Goal: Task Accomplishment & Management: Manage account settings

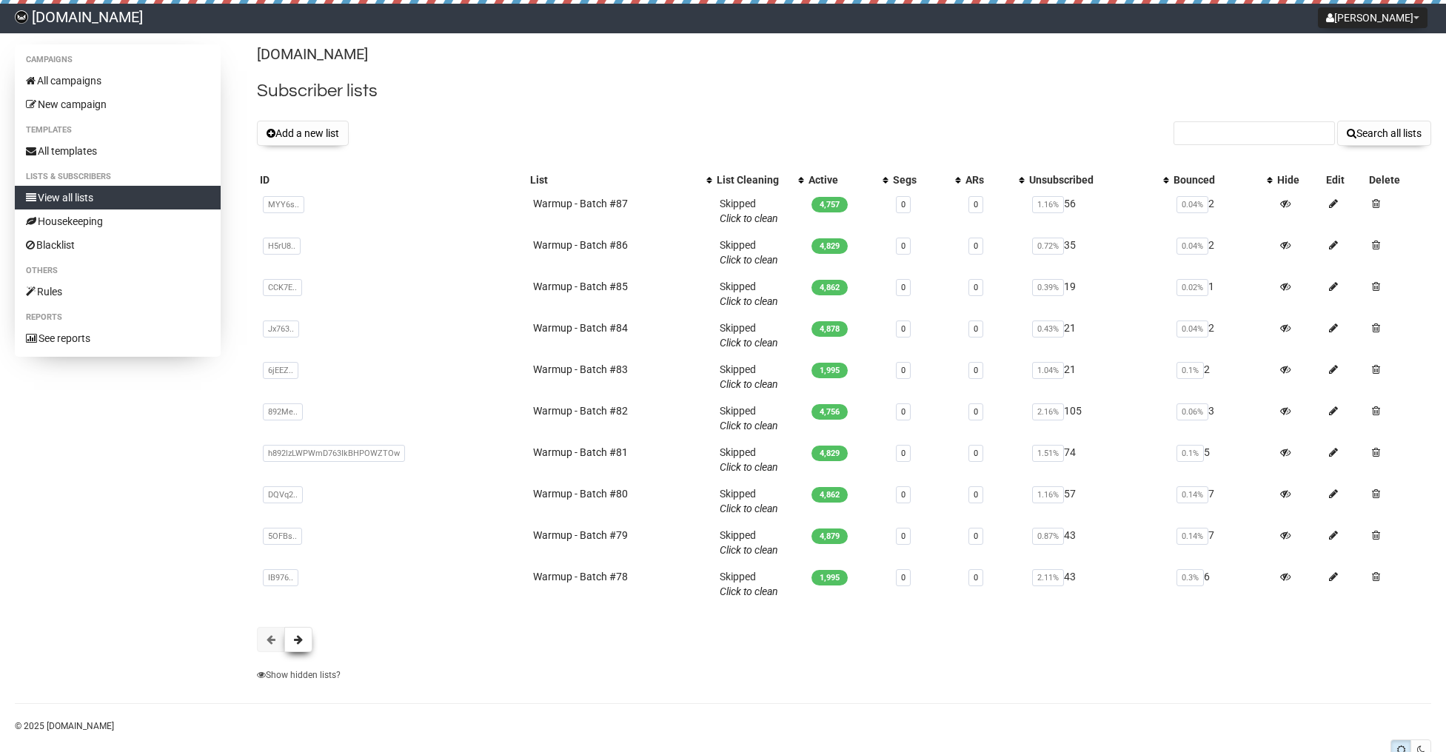
click at [303, 646] on button at bounding box center [298, 639] width 28 height 25
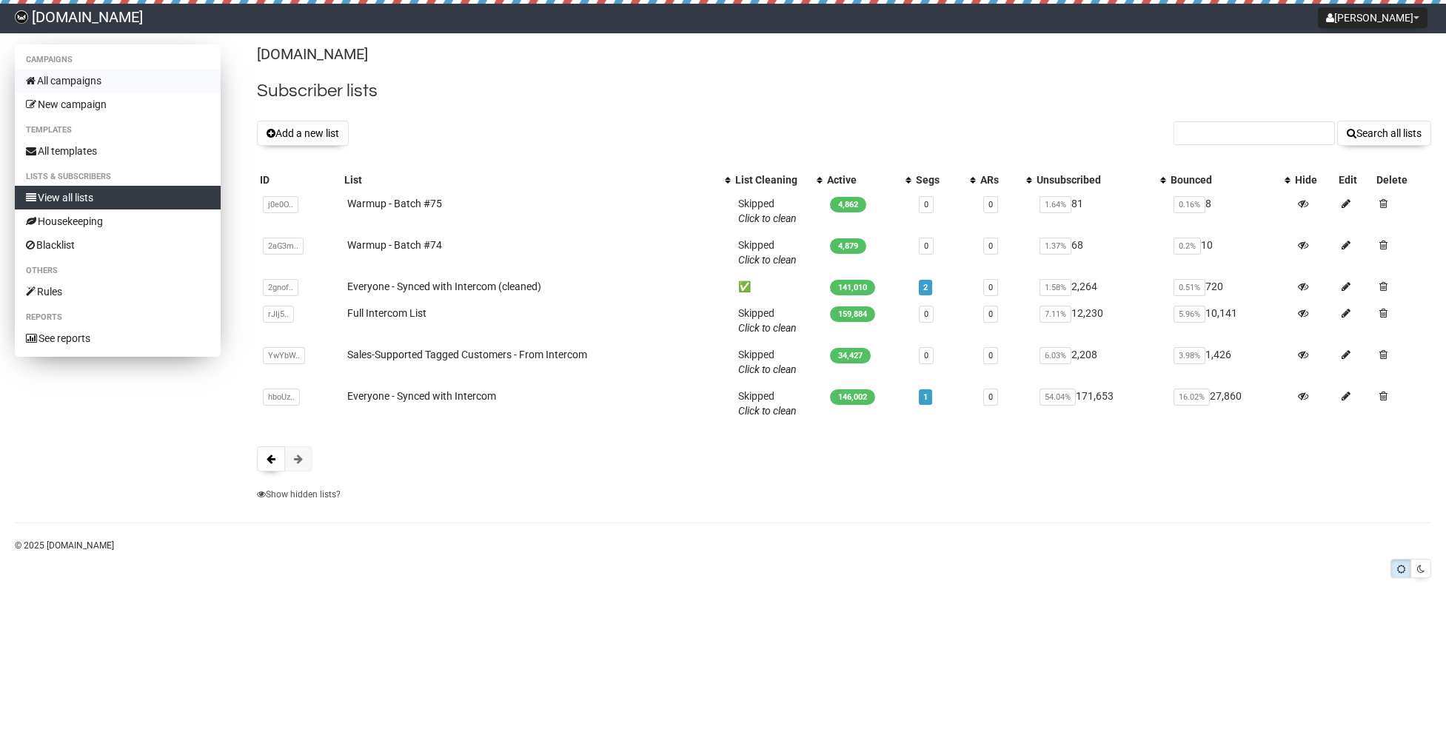
click at [95, 86] on link "All campaigns" at bounding box center [118, 81] width 206 height 24
click at [404, 395] on link "Everyone - Synced with Intercom" at bounding box center [421, 396] width 149 height 12
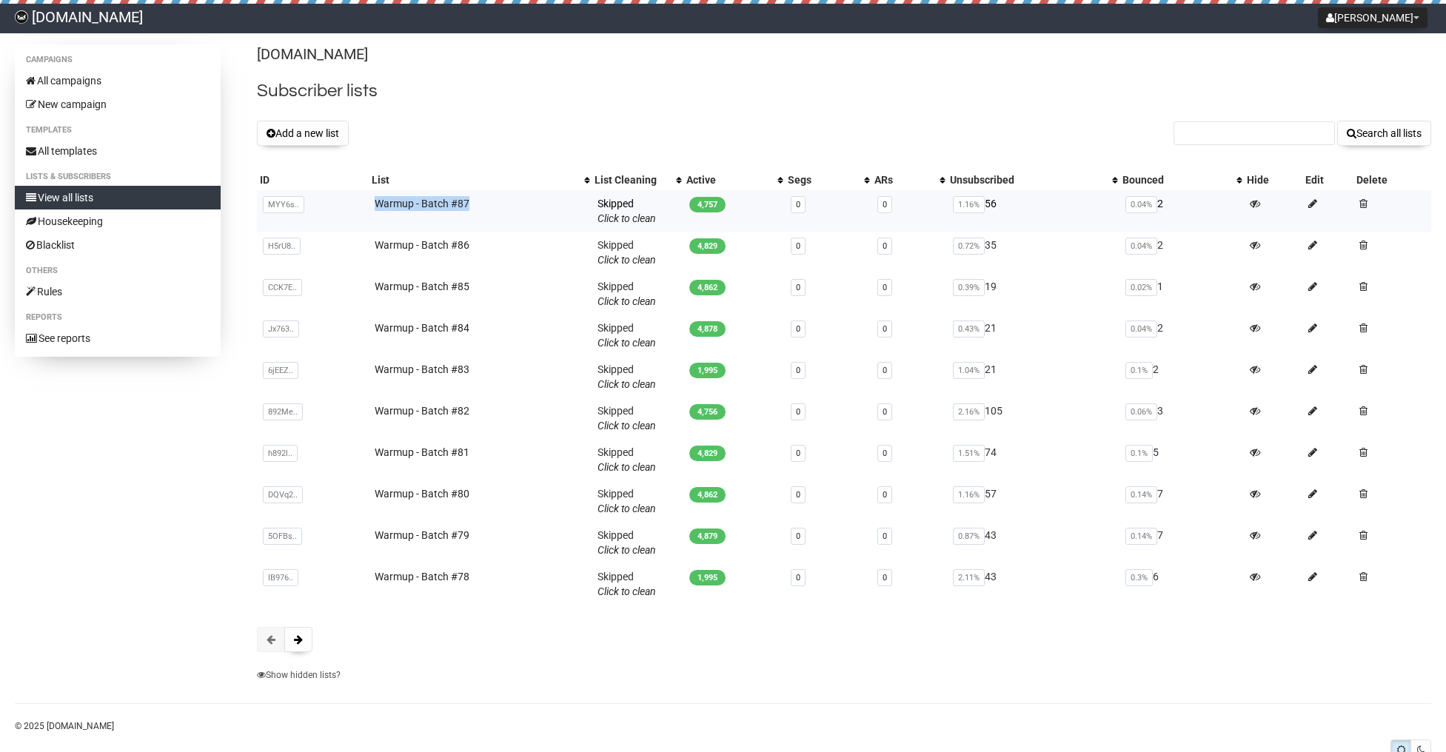
drag, startPoint x: 369, startPoint y: 202, endPoint x: 472, endPoint y: 205, distance: 102.9
click at [472, 205] on td "Warmup - Batch #87" at bounding box center [481, 210] width 224 height 41
copy link "Warmup - Batch #87"
click at [315, 131] on button "Add a new list" at bounding box center [303, 133] width 92 height 25
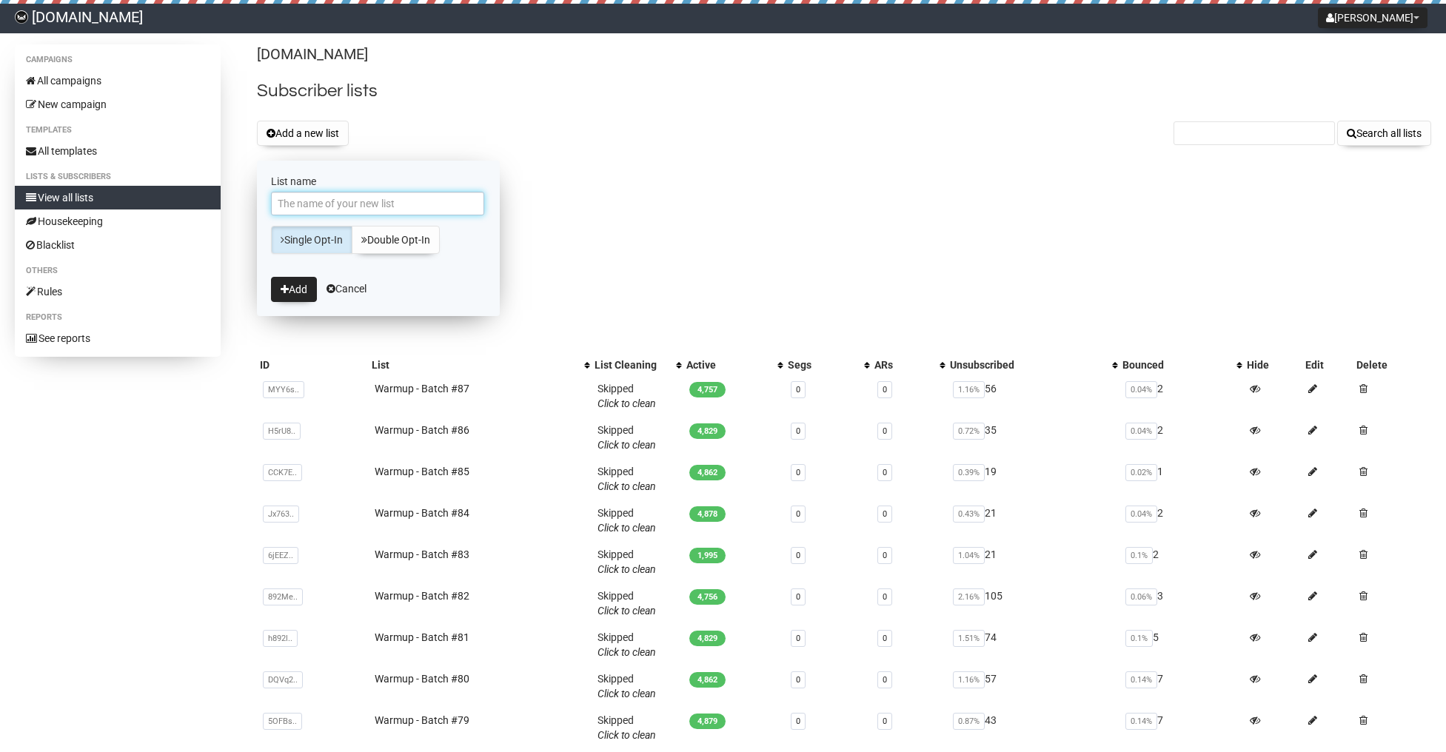
paste input "Warmup - Batch #87"
type input "Warmup - Batch #87"
click at [298, 296] on button "Add" at bounding box center [294, 289] width 46 height 25
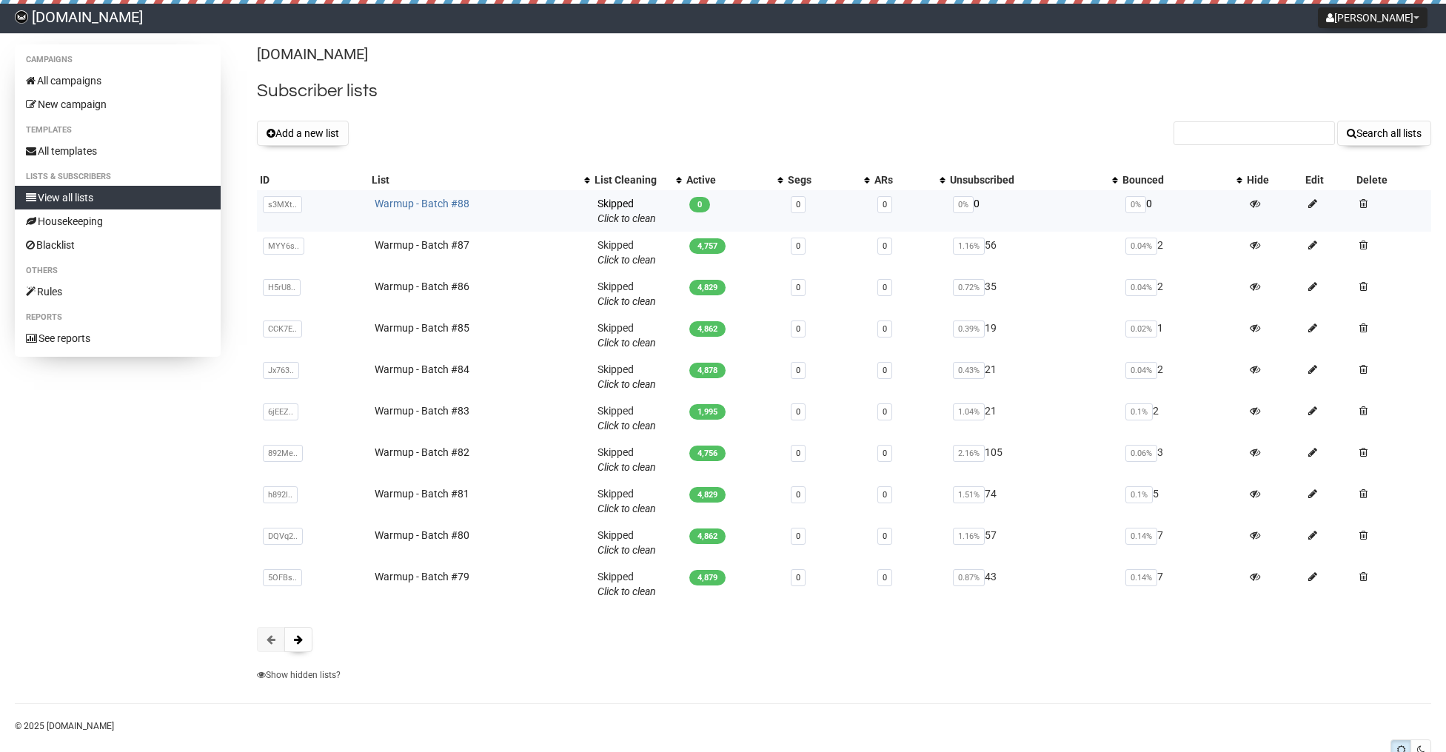
click at [427, 204] on link "Warmup - Batch #88" at bounding box center [422, 204] width 95 height 12
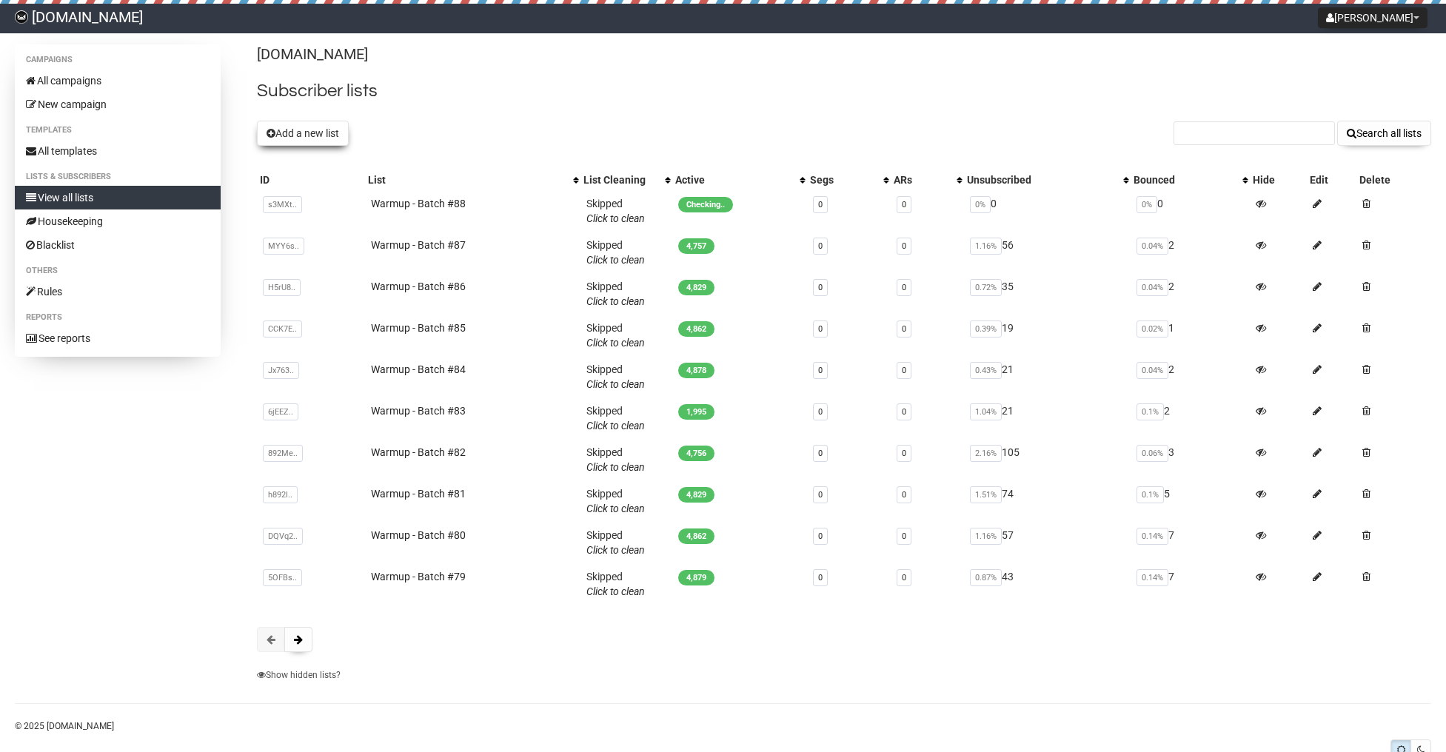
click at [316, 131] on button "Add a new list" at bounding box center [303, 133] width 92 height 25
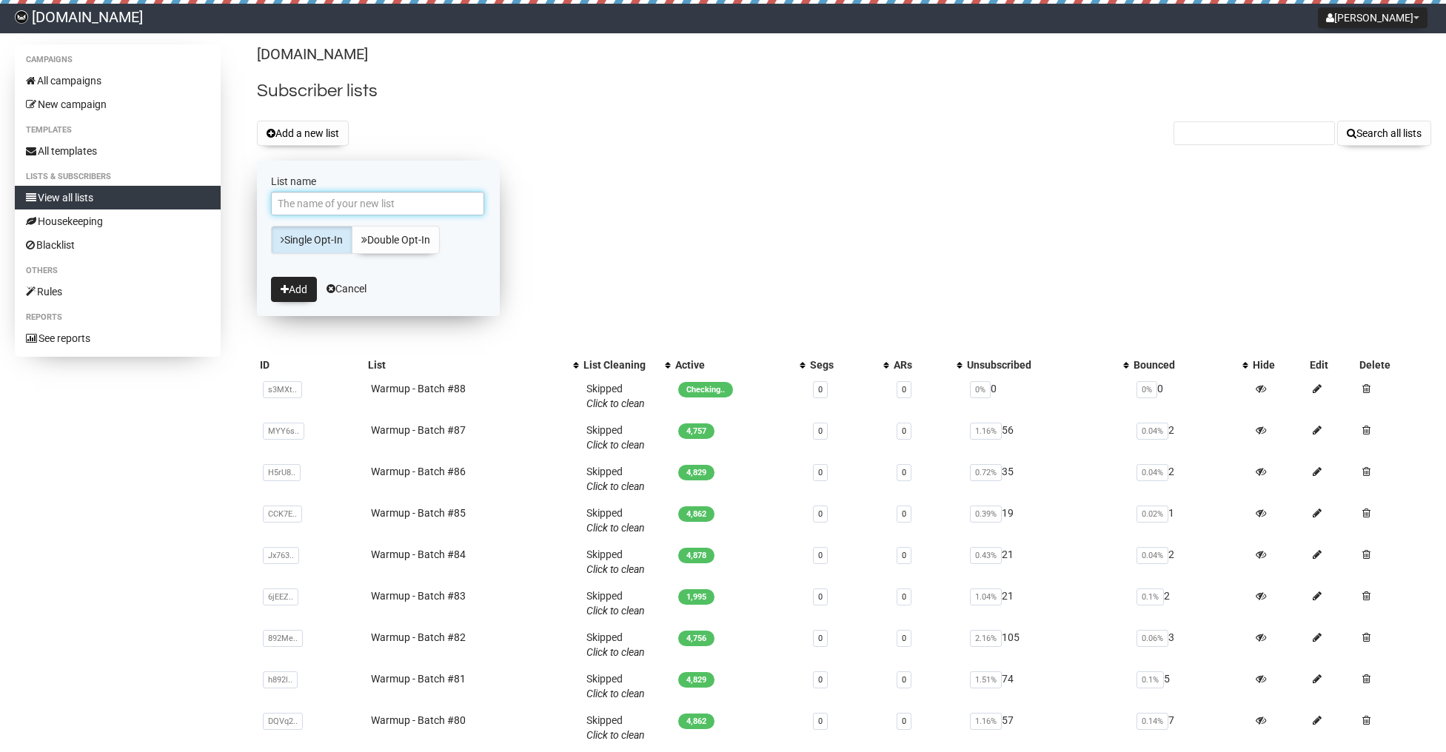
paste input "Warmup - Batch #87"
drag, startPoint x: 365, startPoint y: 203, endPoint x: 388, endPoint y: 203, distance: 22.9
click at [388, 203] on input "Warmup - Batch #87" at bounding box center [377, 204] width 213 height 24
type input "Warmup - Batch #89"
click at [286, 289] on icon "submit" at bounding box center [285, 289] width 8 height 10
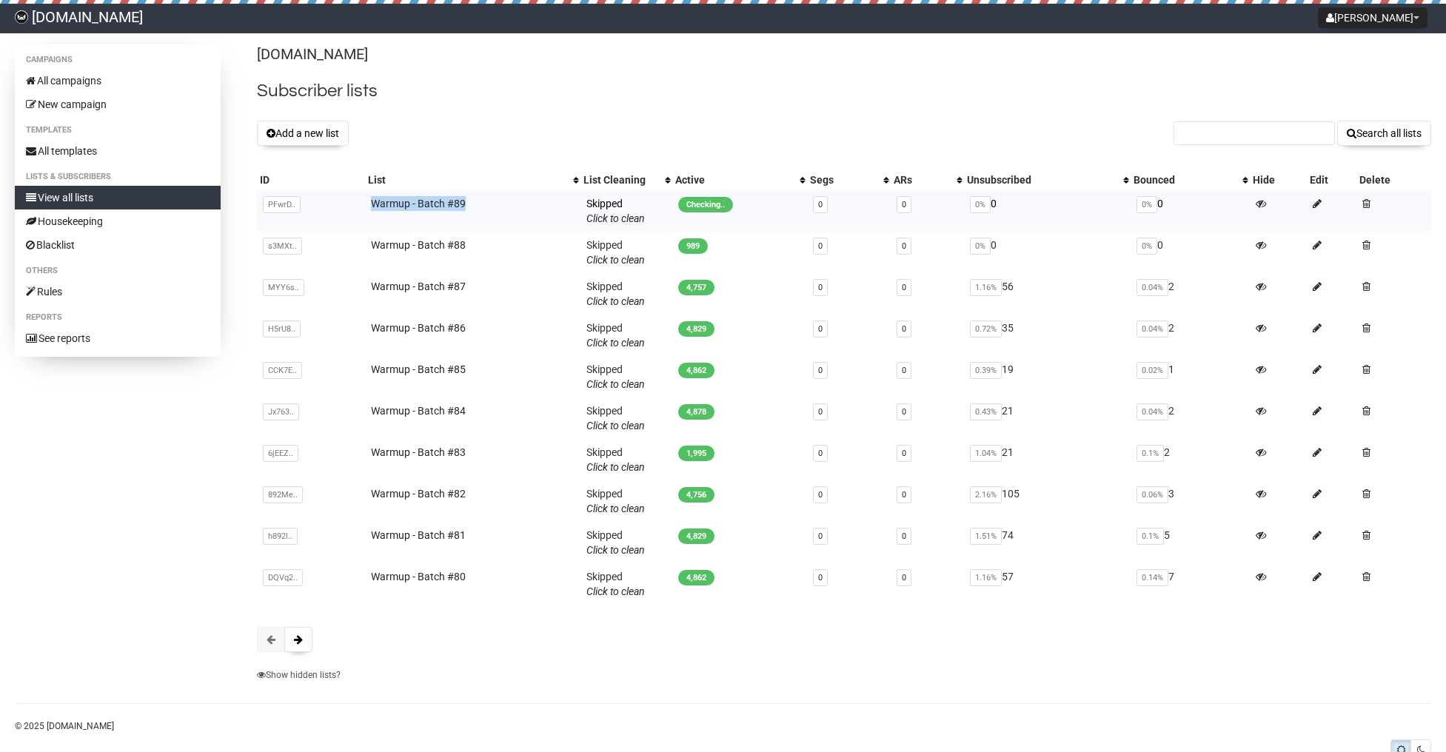
drag, startPoint x: 363, startPoint y: 202, endPoint x: 474, endPoint y: 202, distance: 110.3
click at [474, 202] on td "Warmup - Batch #89" at bounding box center [472, 210] width 215 height 41
copy link "Warmup - Batch #89"
click at [301, 138] on button "Add a new list" at bounding box center [303, 133] width 92 height 25
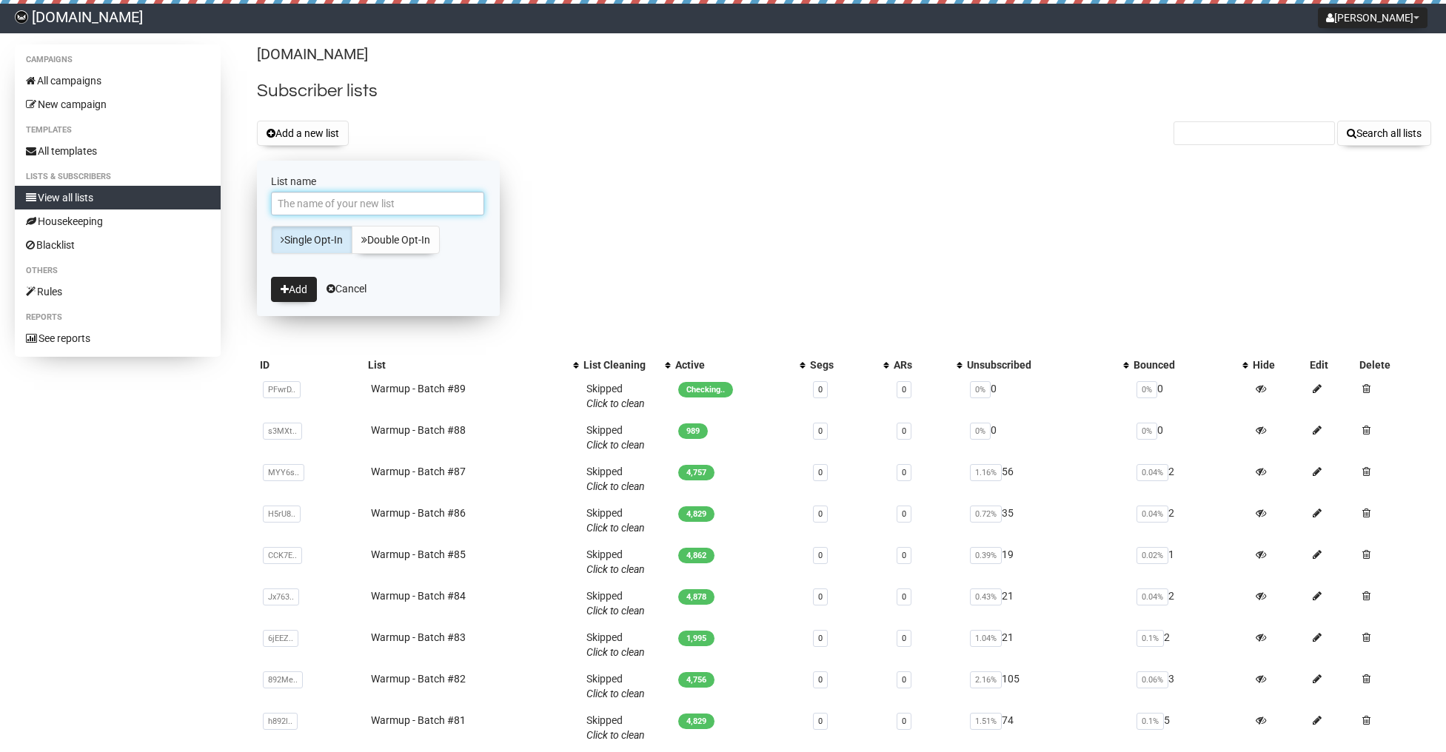
paste input "Warmup - Batch #89"
drag, startPoint x: 367, startPoint y: 207, endPoint x: 386, endPoint y: 206, distance: 18.5
click at [386, 206] on input "Warmup - Batch #89" at bounding box center [377, 204] width 213 height 24
type input "Warmup - Batch #90"
click at [304, 285] on button "Add" at bounding box center [294, 289] width 46 height 25
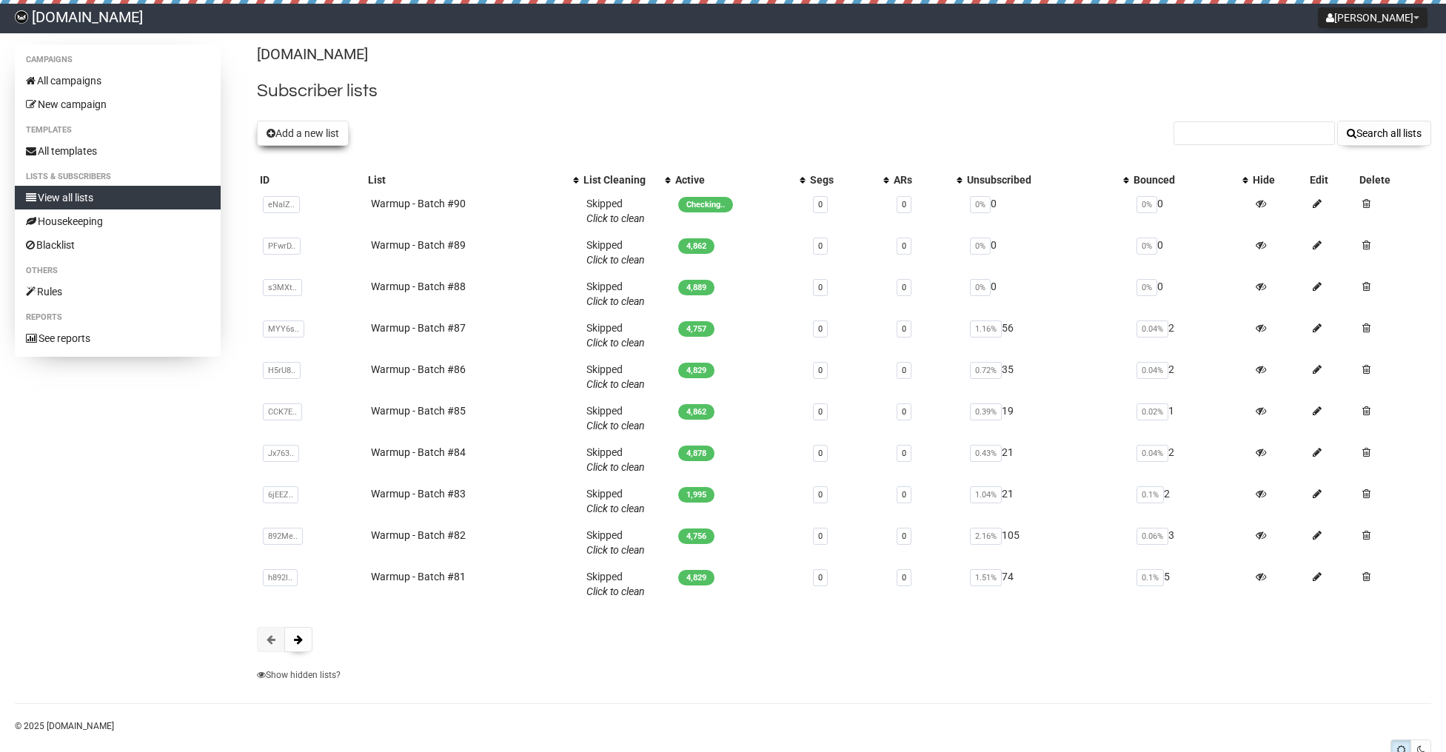
click at [315, 126] on button "Add a new list" at bounding box center [303, 133] width 92 height 25
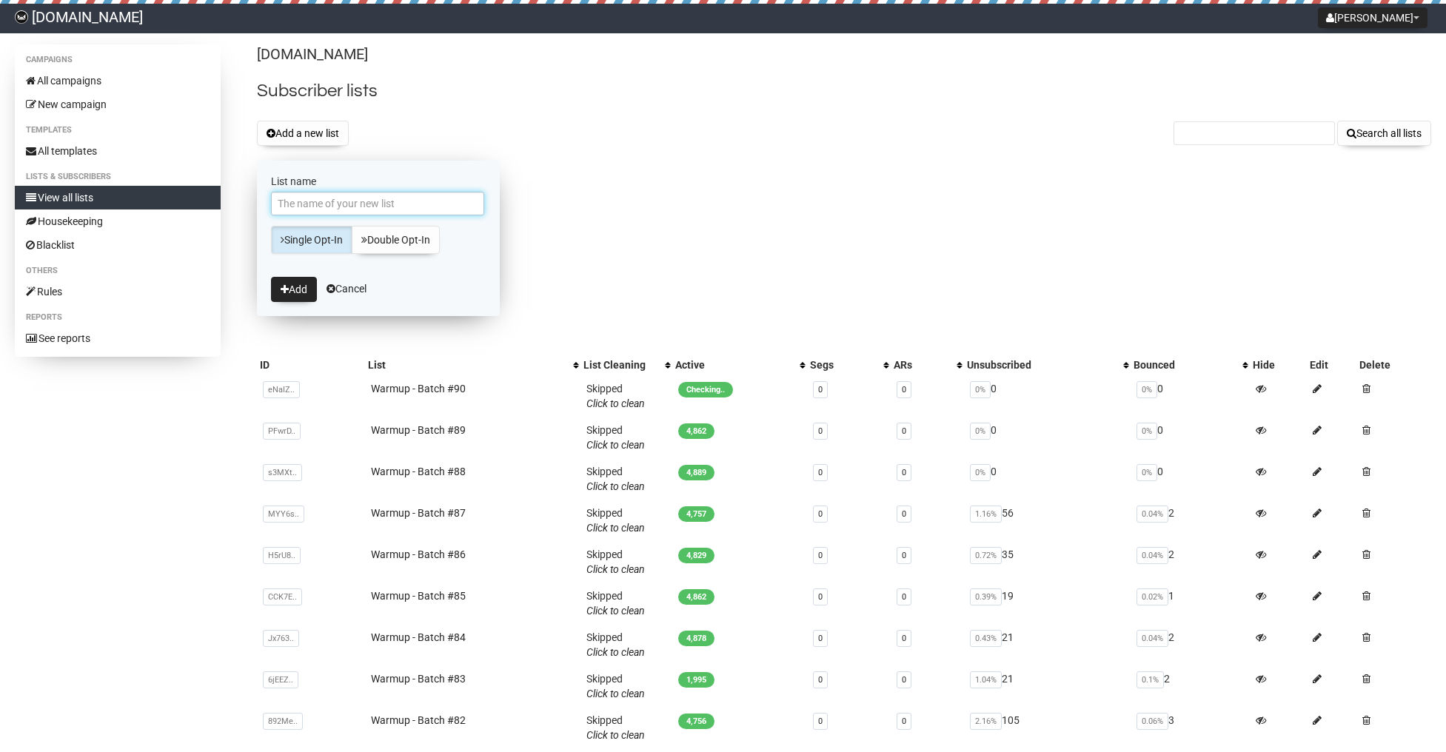
paste input "Warmup - Batch #90"
click at [383, 204] on input "Warmup - Batch #90" at bounding box center [377, 204] width 213 height 24
type input "Warmup - Batch #91"
click at [306, 292] on button "Add" at bounding box center [294, 289] width 46 height 25
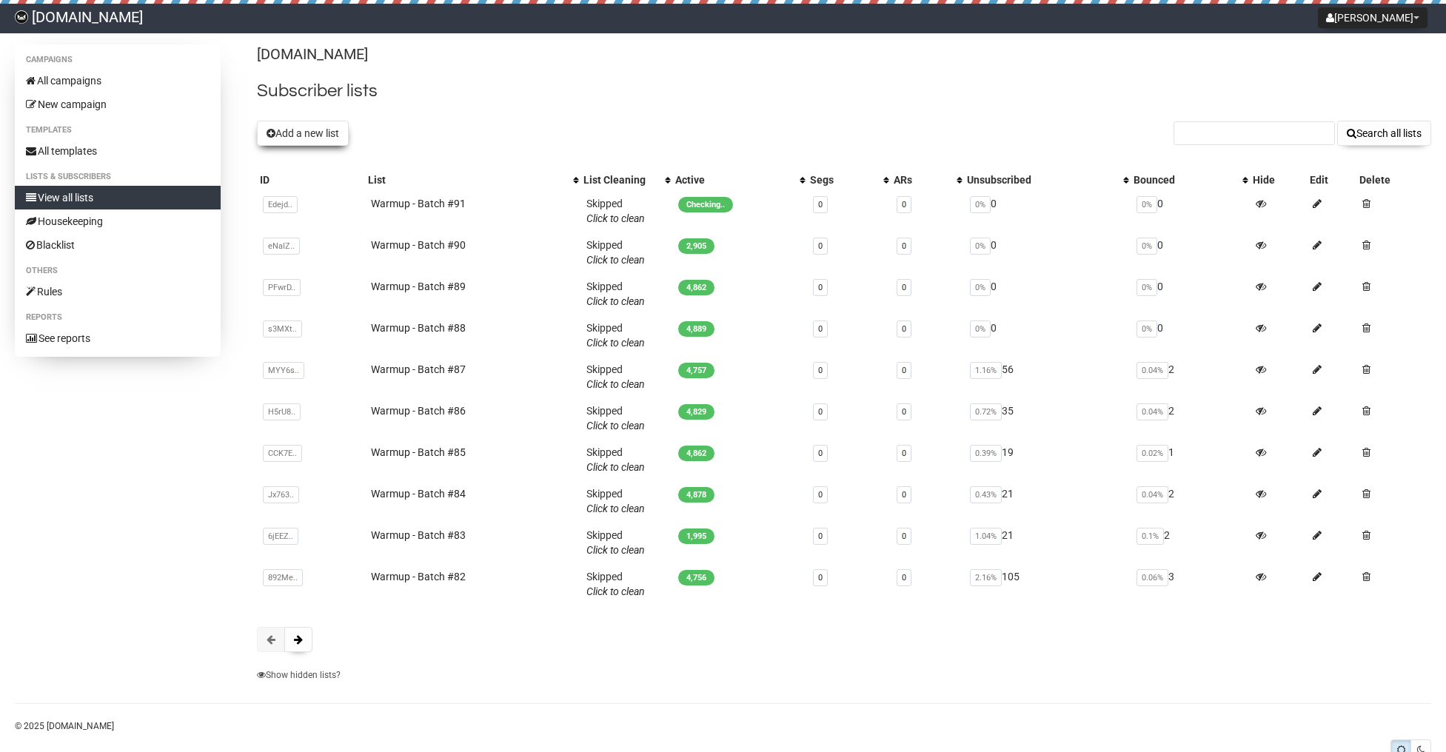
click at [326, 133] on button "Add a new list" at bounding box center [303, 133] width 92 height 25
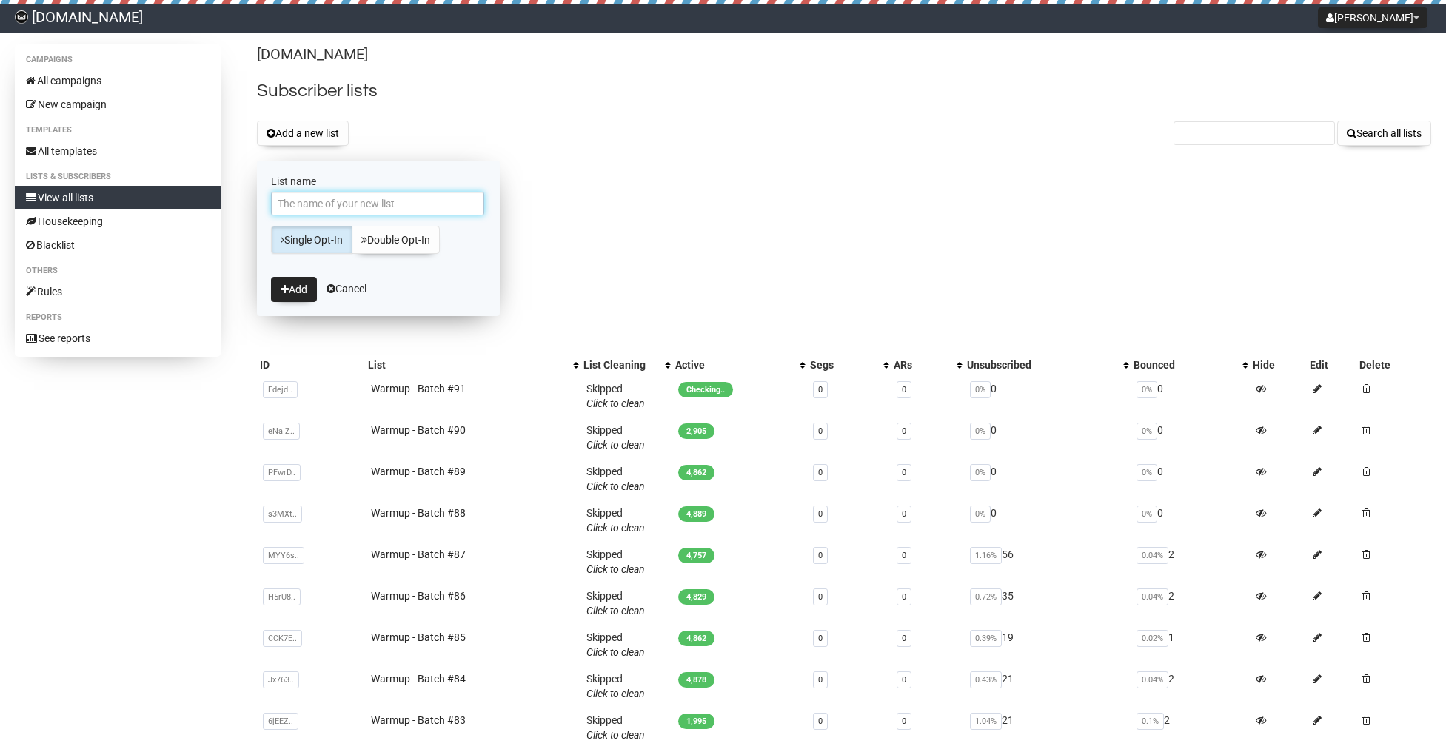
paste input "Warmup - Batch #90"
type input "Warmup - Batch #90"
click at [298, 286] on button "Add" at bounding box center [294, 289] width 46 height 25
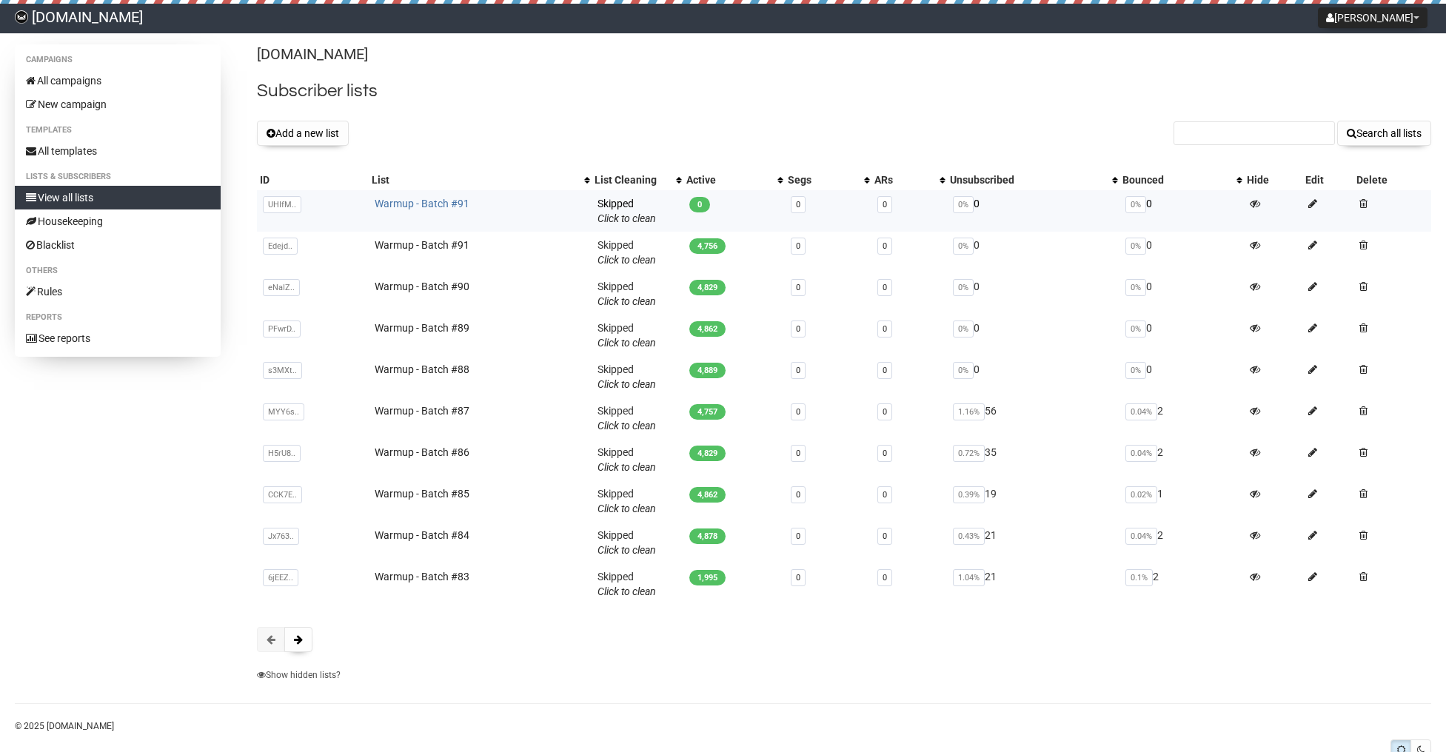
click at [404, 201] on link "Warmup - Batch #91" at bounding box center [422, 204] width 95 height 12
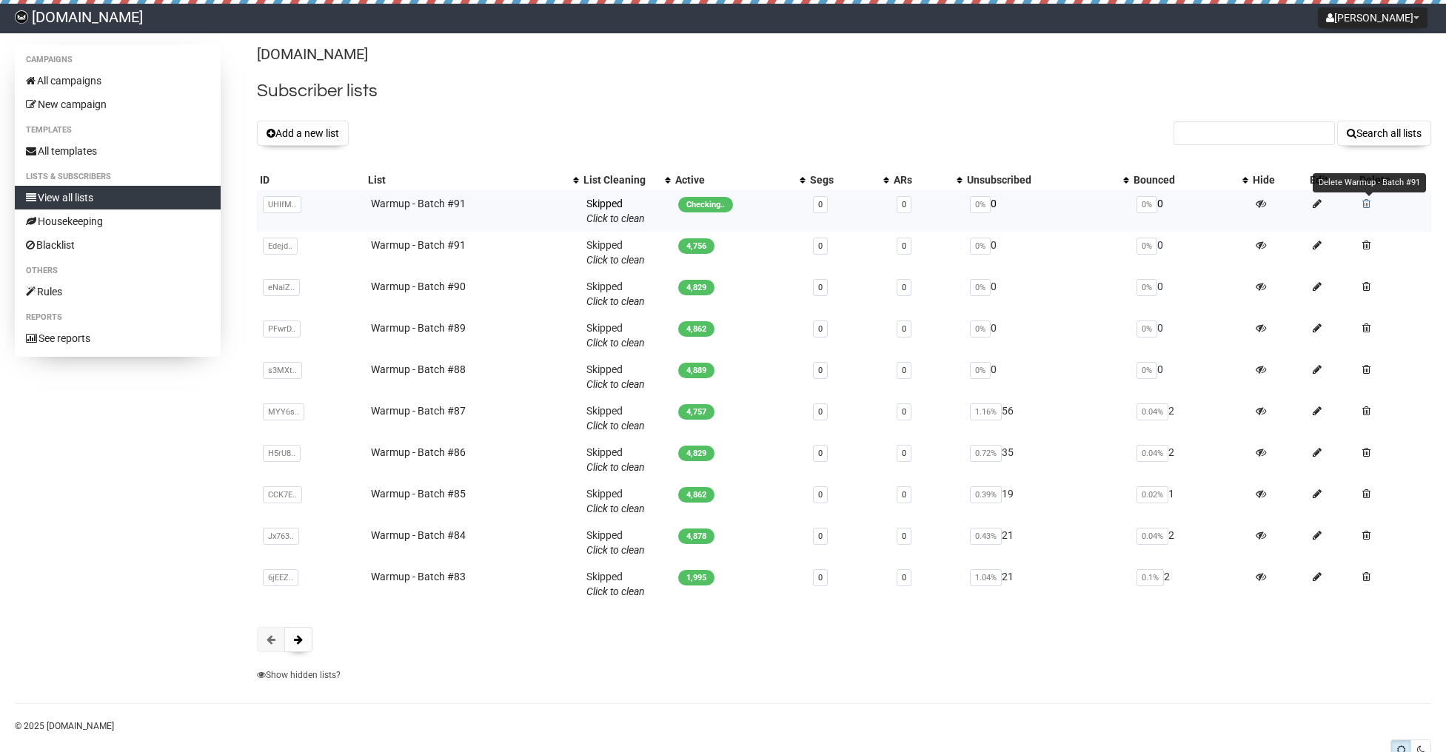
click at [1367, 201] on span at bounding box center [1366, 203] width 8 height 10
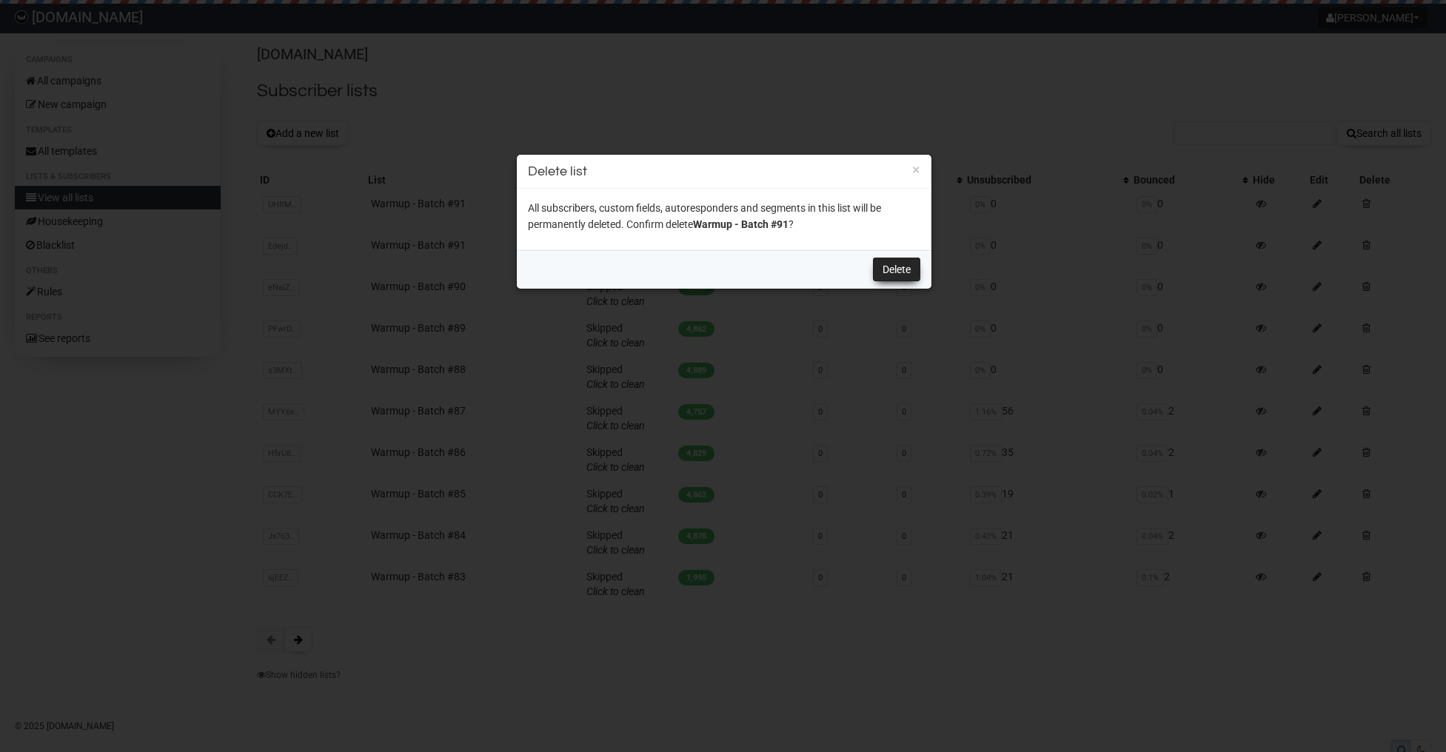
click at [896, 267] on link "Delete" at bounding box center [896, 270] width 47 height 24
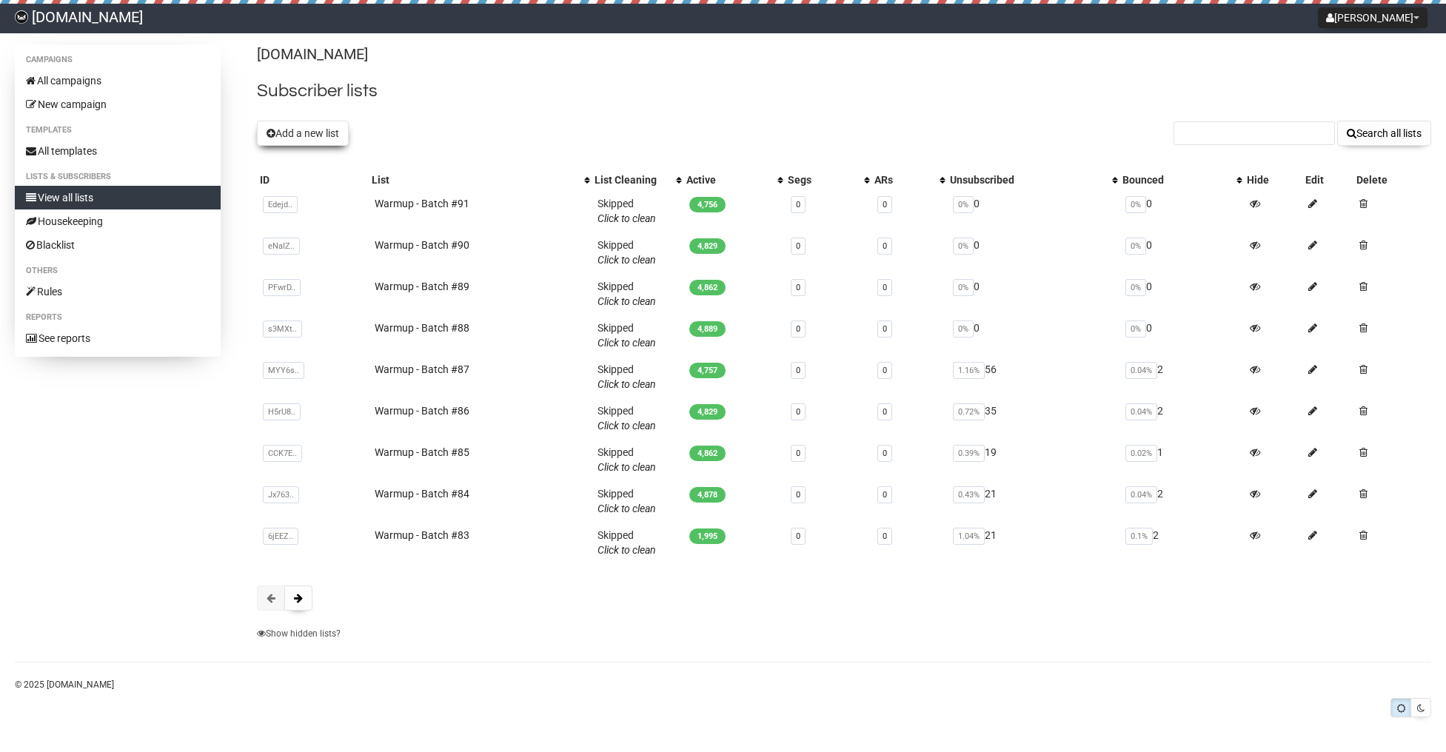
click at [326, 141] on button "Add a new list" at bounding box center [303, 133] width 92 height 25
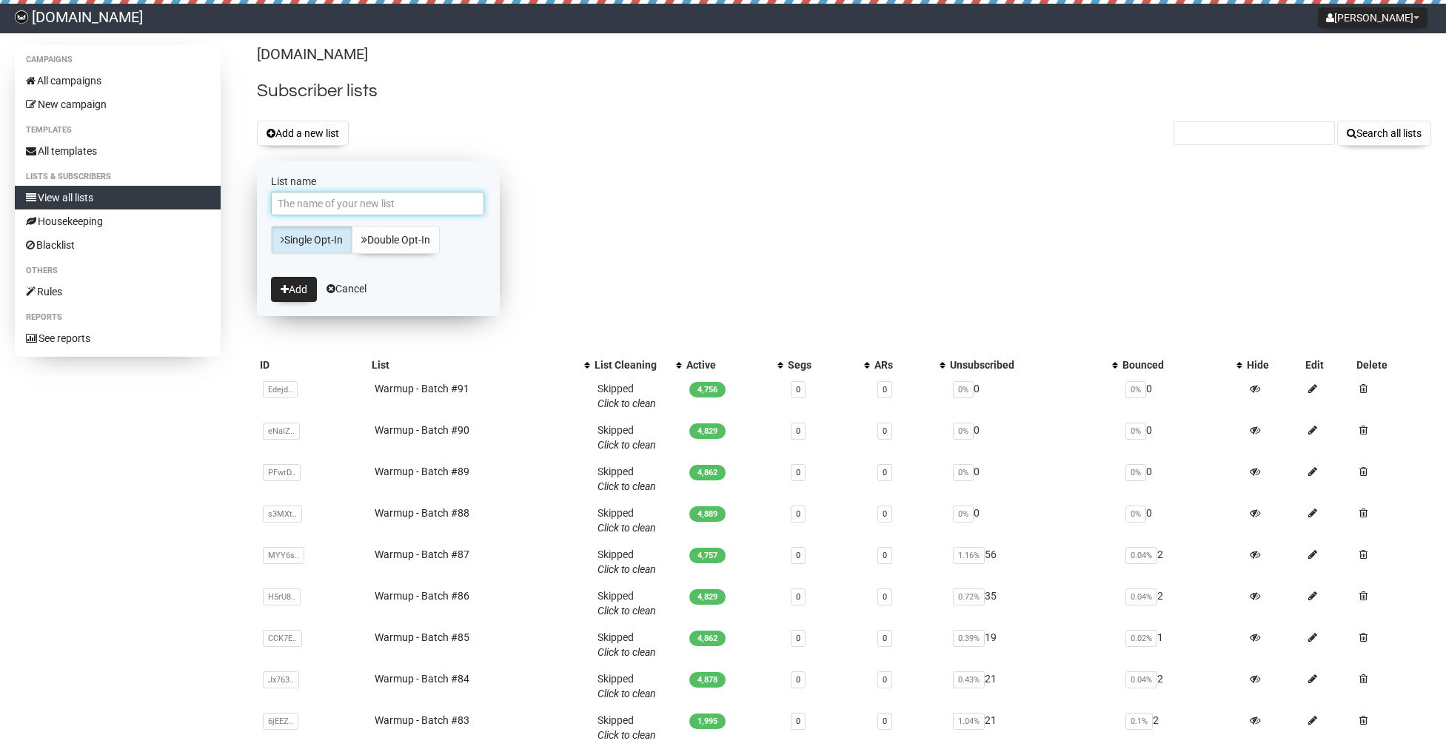
paste input "Warmup - Batch #90"
drag, startPoint x: 363, startPoint y: 206, endPoint x: 378, endPoint y: 206, distance: 14.8
click at [378, 206] on input "Warmup - Batch #90" at bounding box center [377, 204] width 213 height 24
type input "Warmup - Batch #92"
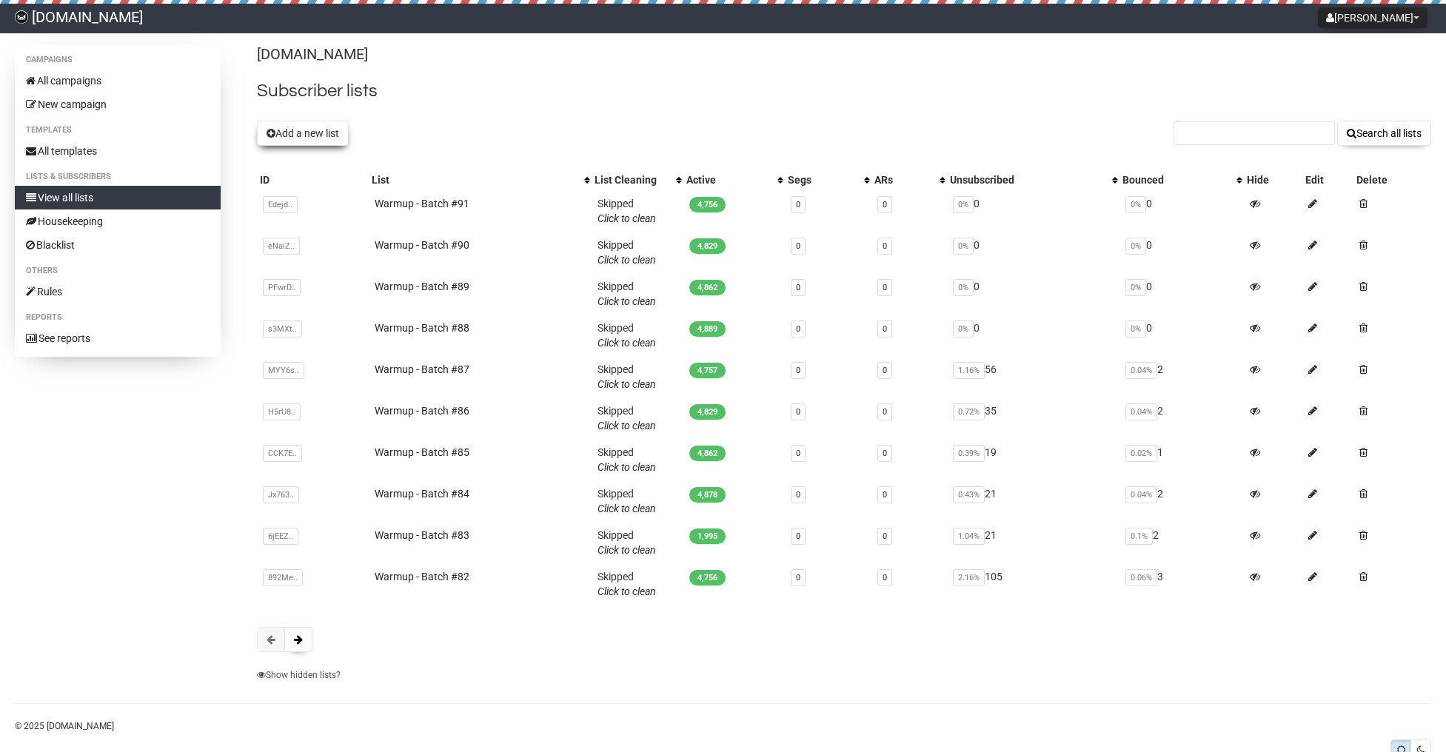
click at [309, 138] on button "Add a new list" at bounding box center [303, 133] width 92 height 25
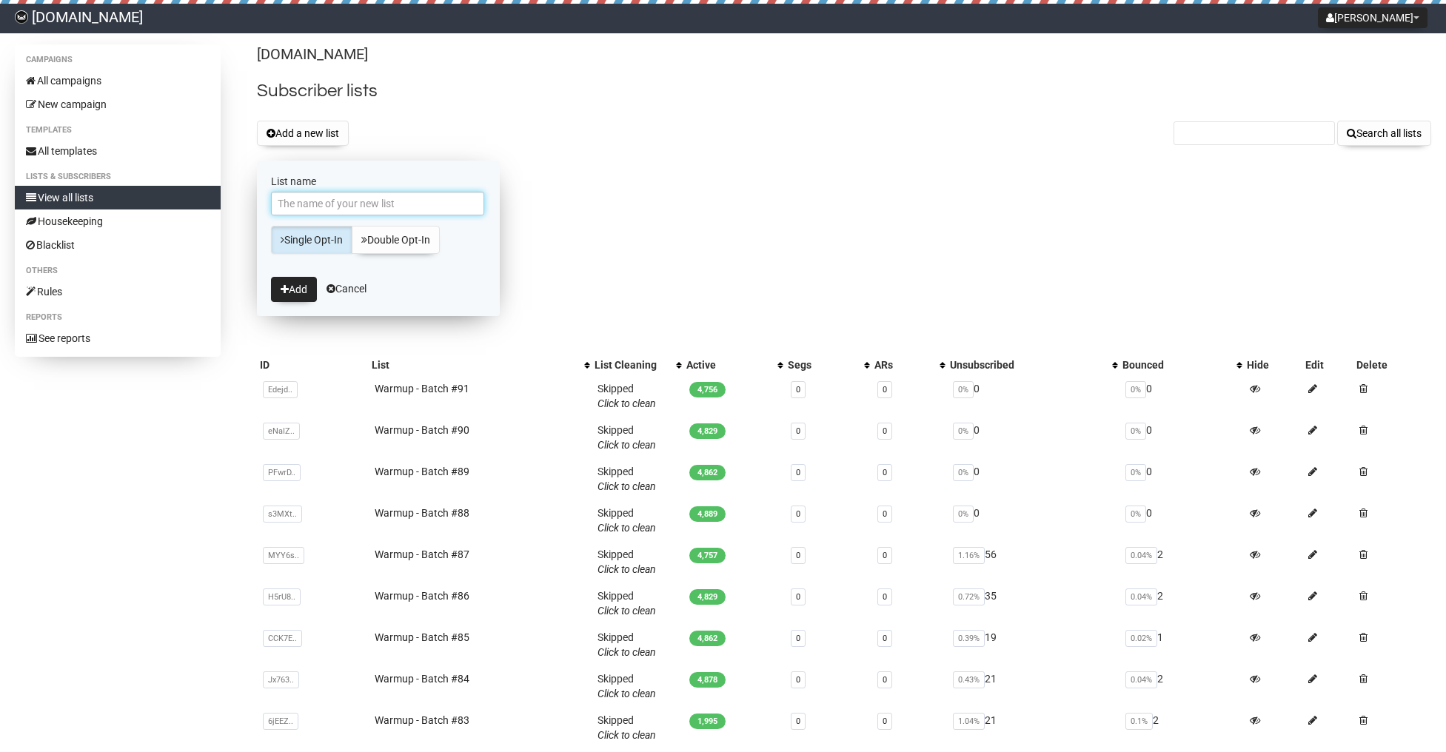
paste input "Warmup - Batch #90"
click at [407, 201] on input "Warmup - Batch #90" at bounding box center [377, 204] width 213 height 24
type input "Warmup - Batch #92"
click at [297, 289] on button "Add" at bounding box center [294, 289] width 46 height 25
